Goal: Check status: Check status

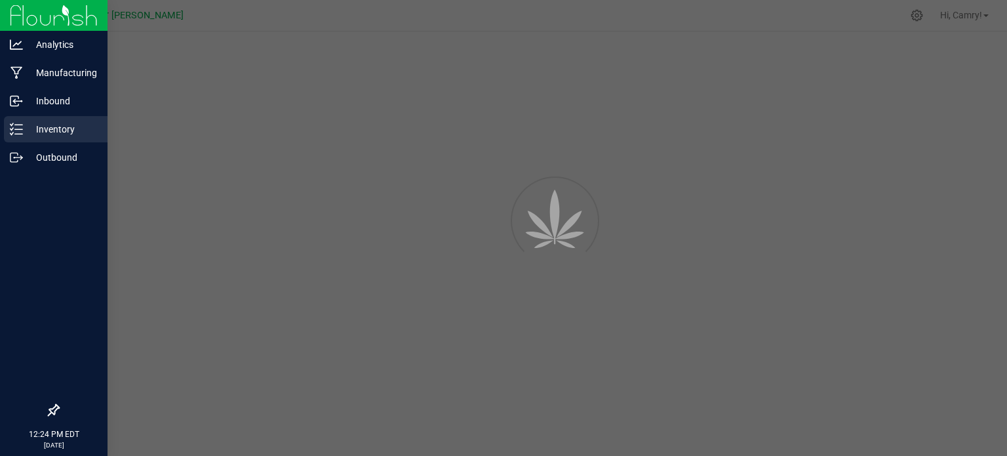
click at [21, 132] on icon at bounding box center [16, 129] width 13 height 13
click at [52, 127] on p "Inventory" at bounding box center [62, 129] width 79 height 16
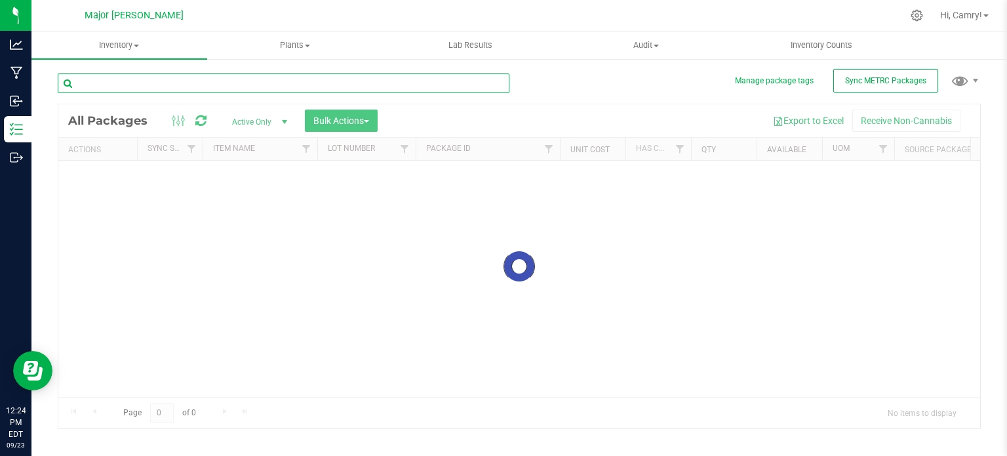
click at [140, 83] on input "text" at bounding box center [284, 83] width 452 height 20
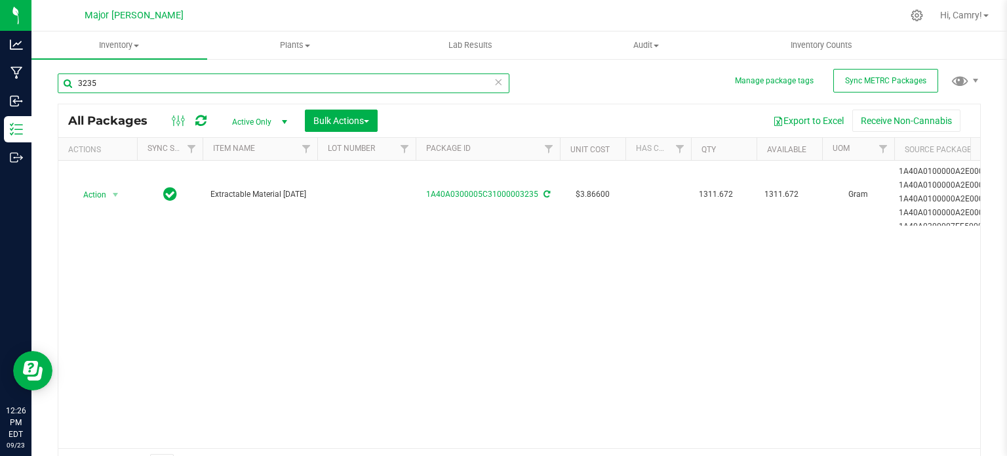
type input "3235"
